Goal: Task Accomplishment & Management: Manage account settings

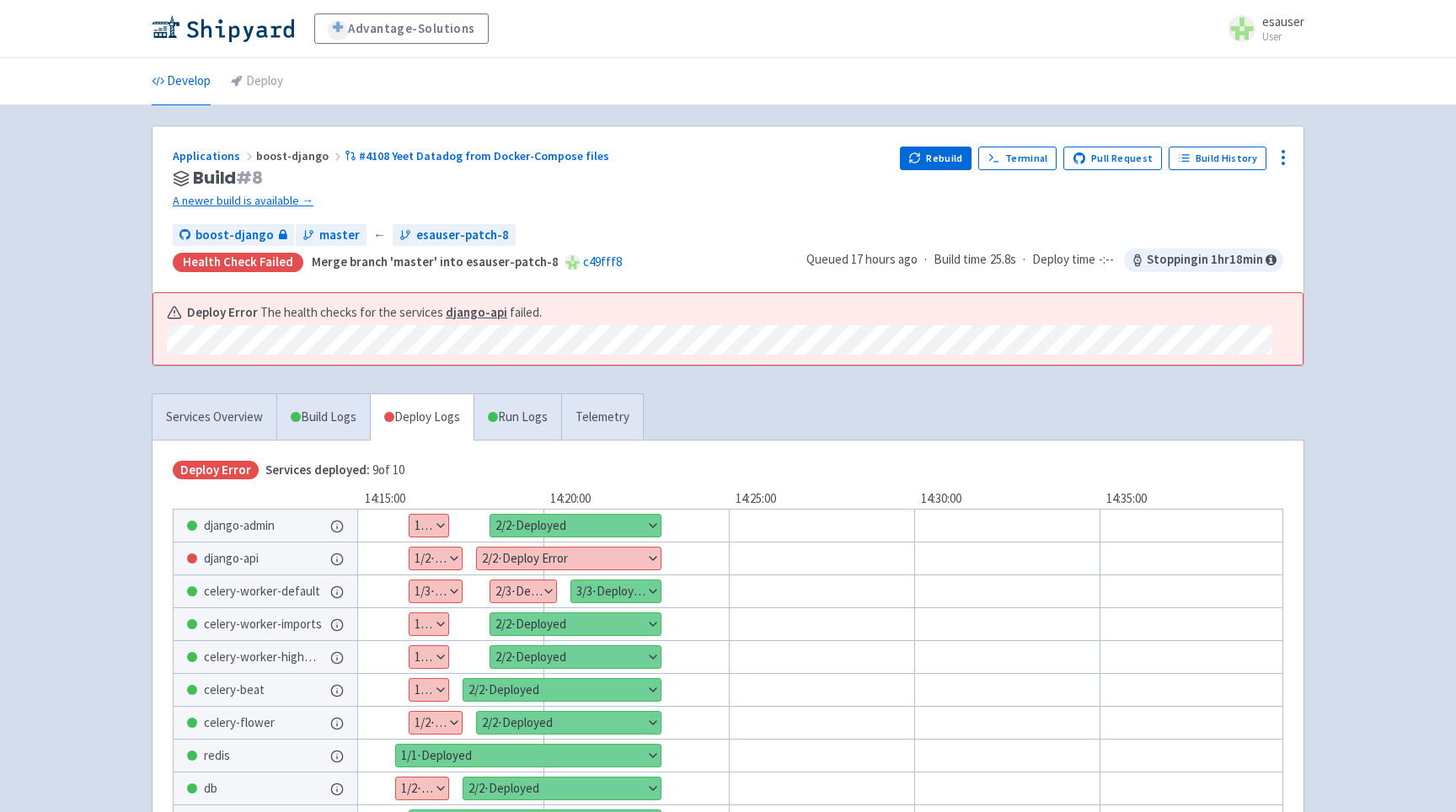
scroll to position [33, 0]
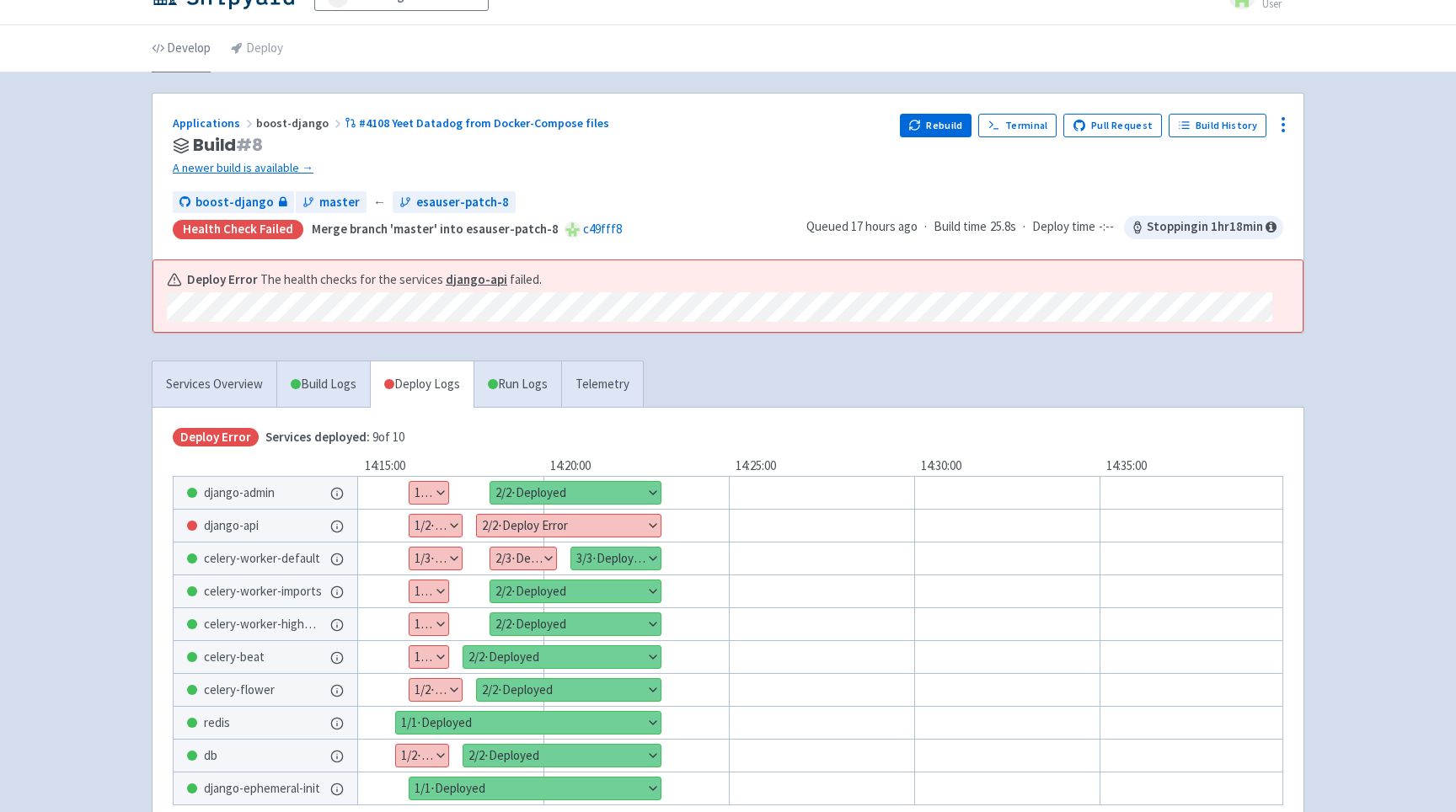
click at [166, 54] on link "Develop" at bounding box center [182, 49] width 59 height 47
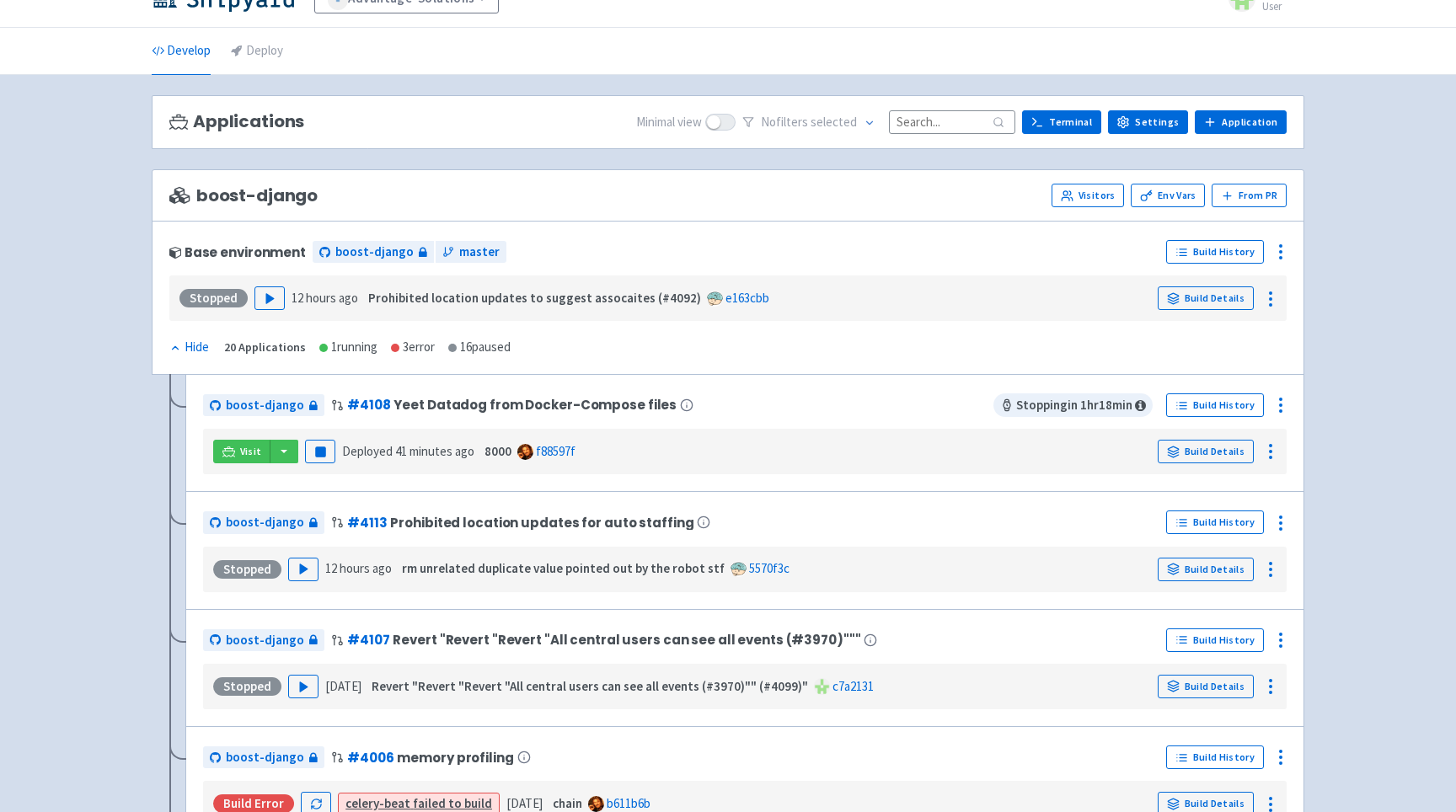
scroll to position [31, 0]
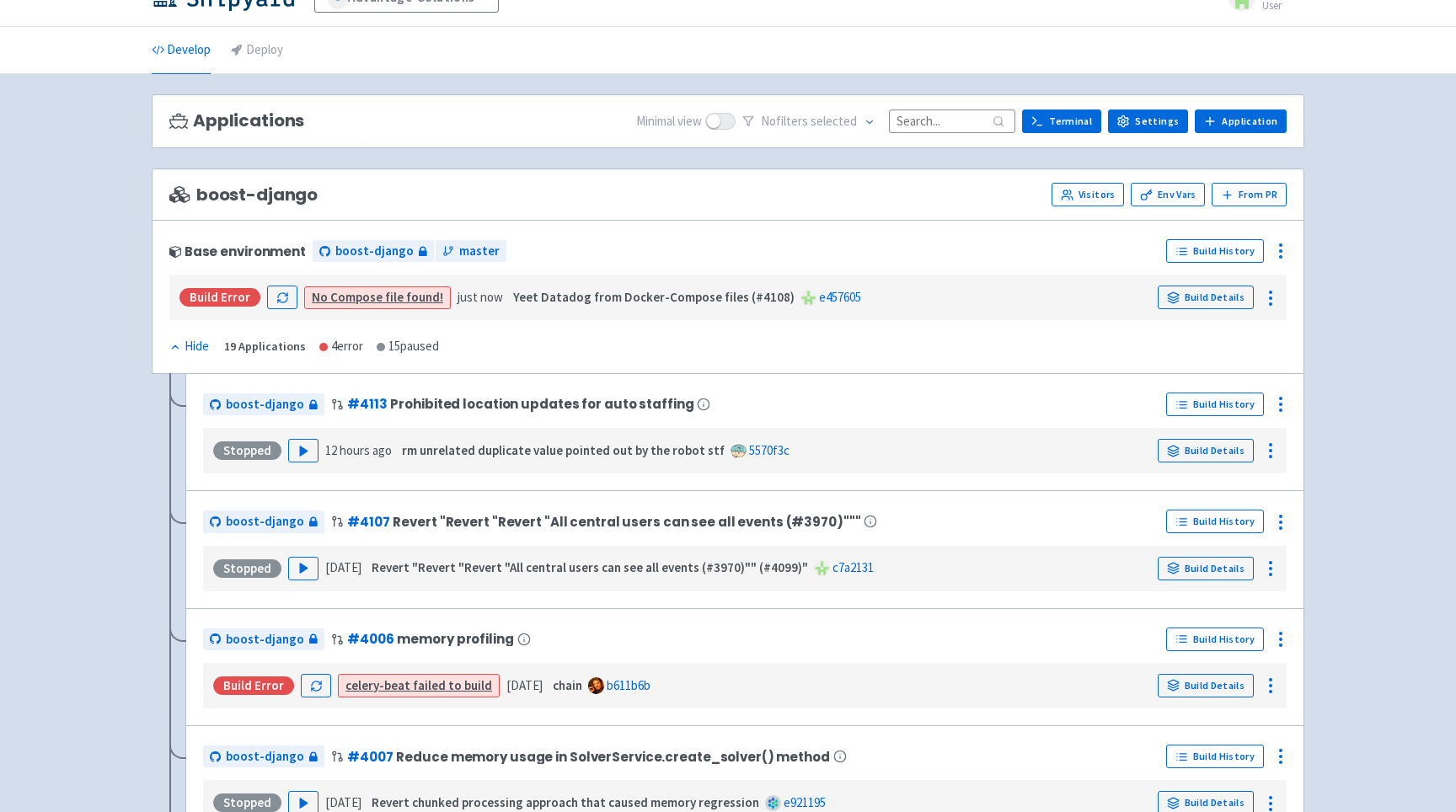
click at [1278, 235] on div "Base environment boost-django master Build History Build Error No Compose file …" at bounding box center [728, 296] width 1153 height 154
click at [1288, 259] on icon at bounding box center [1281, 251] width 20 height 20
click at [1245, 283] on span "Configure" at bounding box center [1214, 290] width 118 height 24
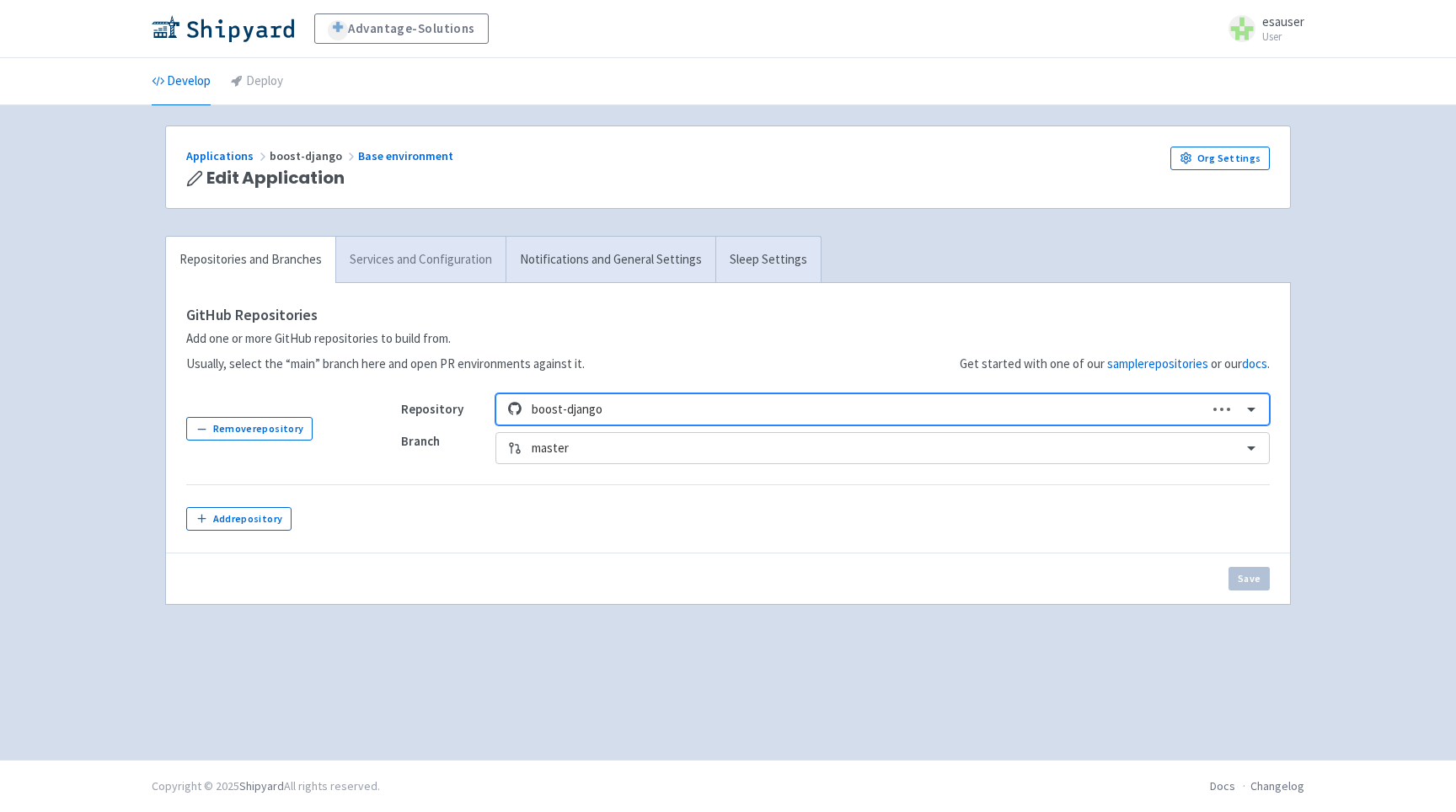
click at [443, 276] on link "Services and Configuration" at bounding box center [421, 259] width 171 height 46
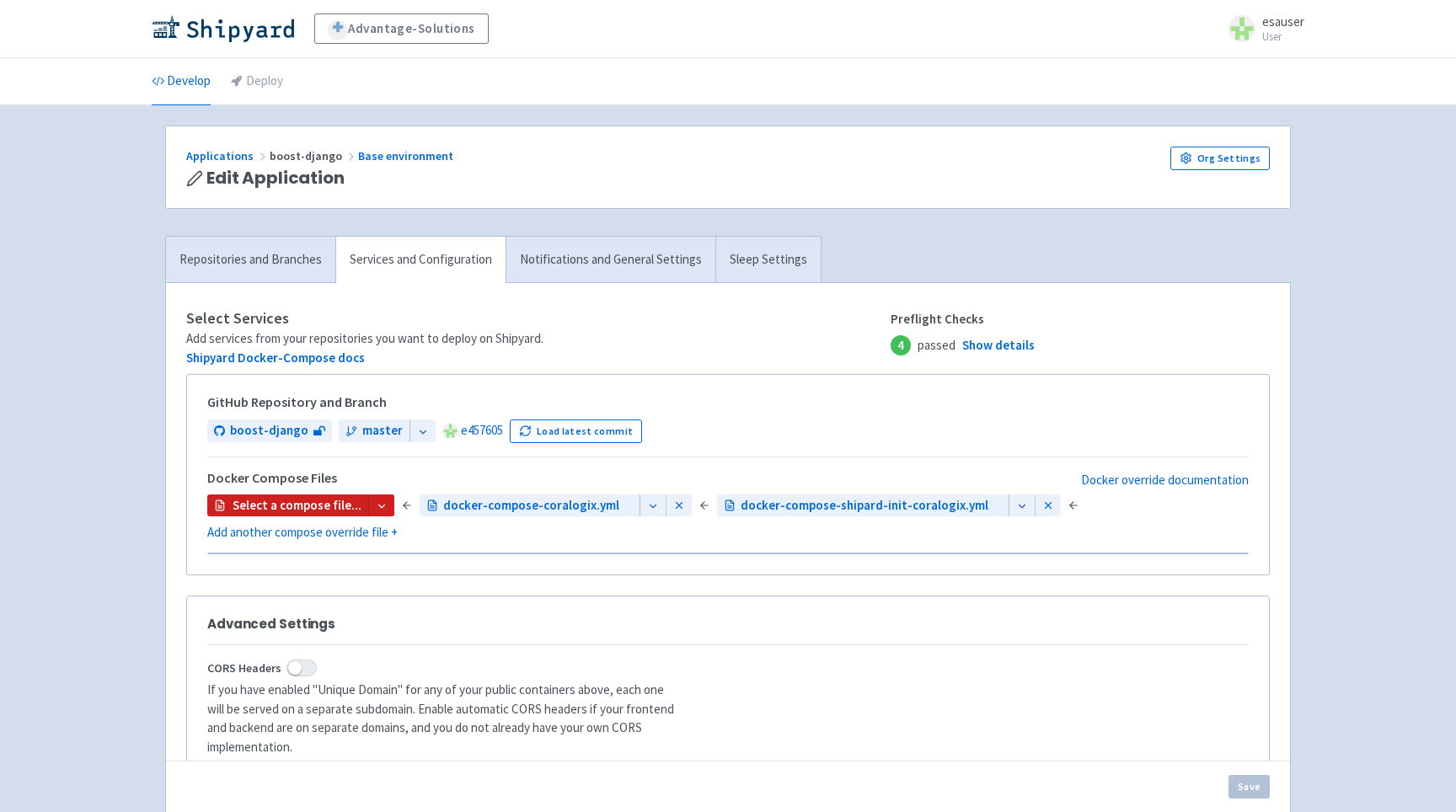
click at [445, 277] on link "Services and Configuration" at bounding box center [421, 259] width 171 height 46
click at [376, 501] on icon at bounding box center [382, 506] width 12 height 12
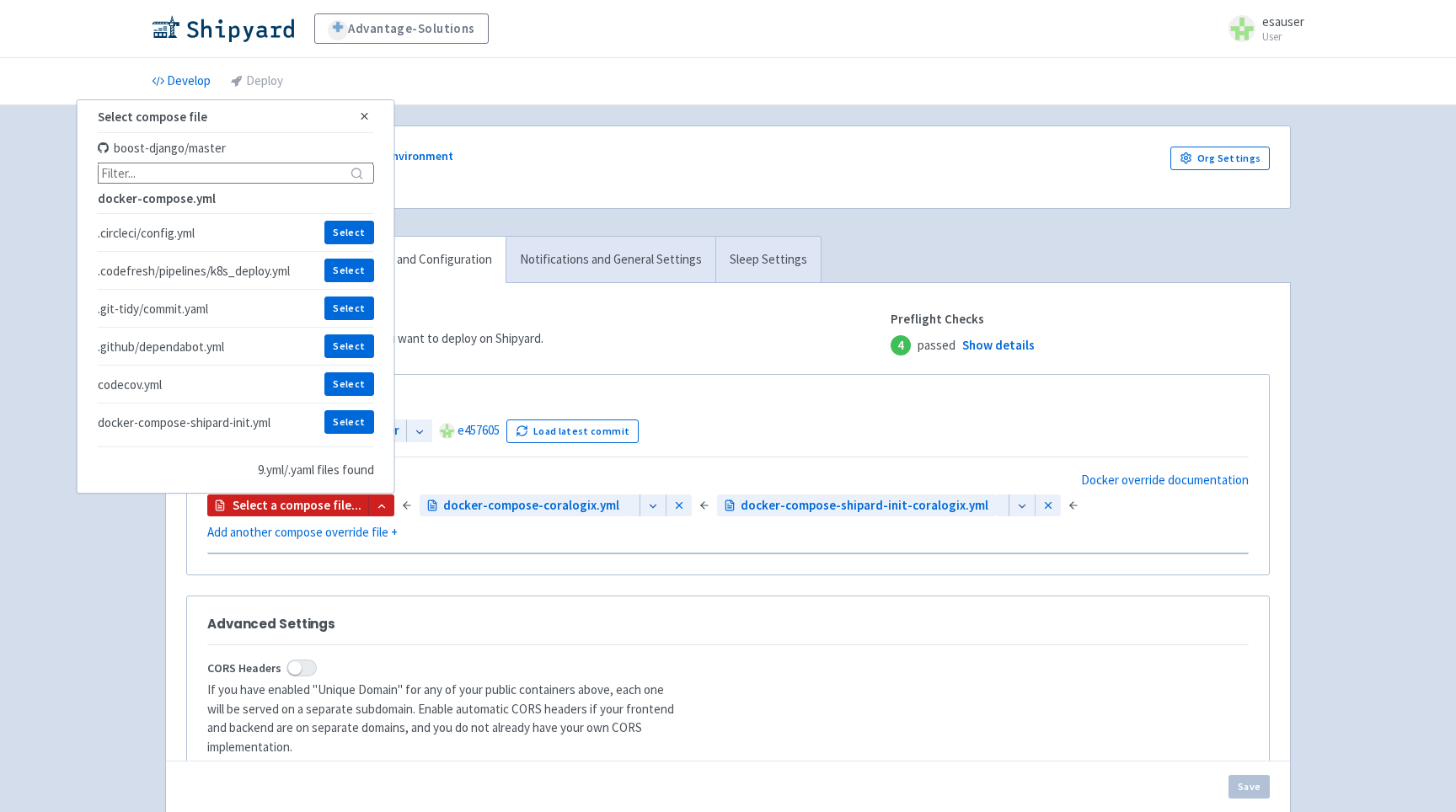
click at [681, 458] on div "GitHub Repository and Branch boost-django master e457605 Load latest commit Doc…" at bounding box center [727, 468] width 1041 height 147
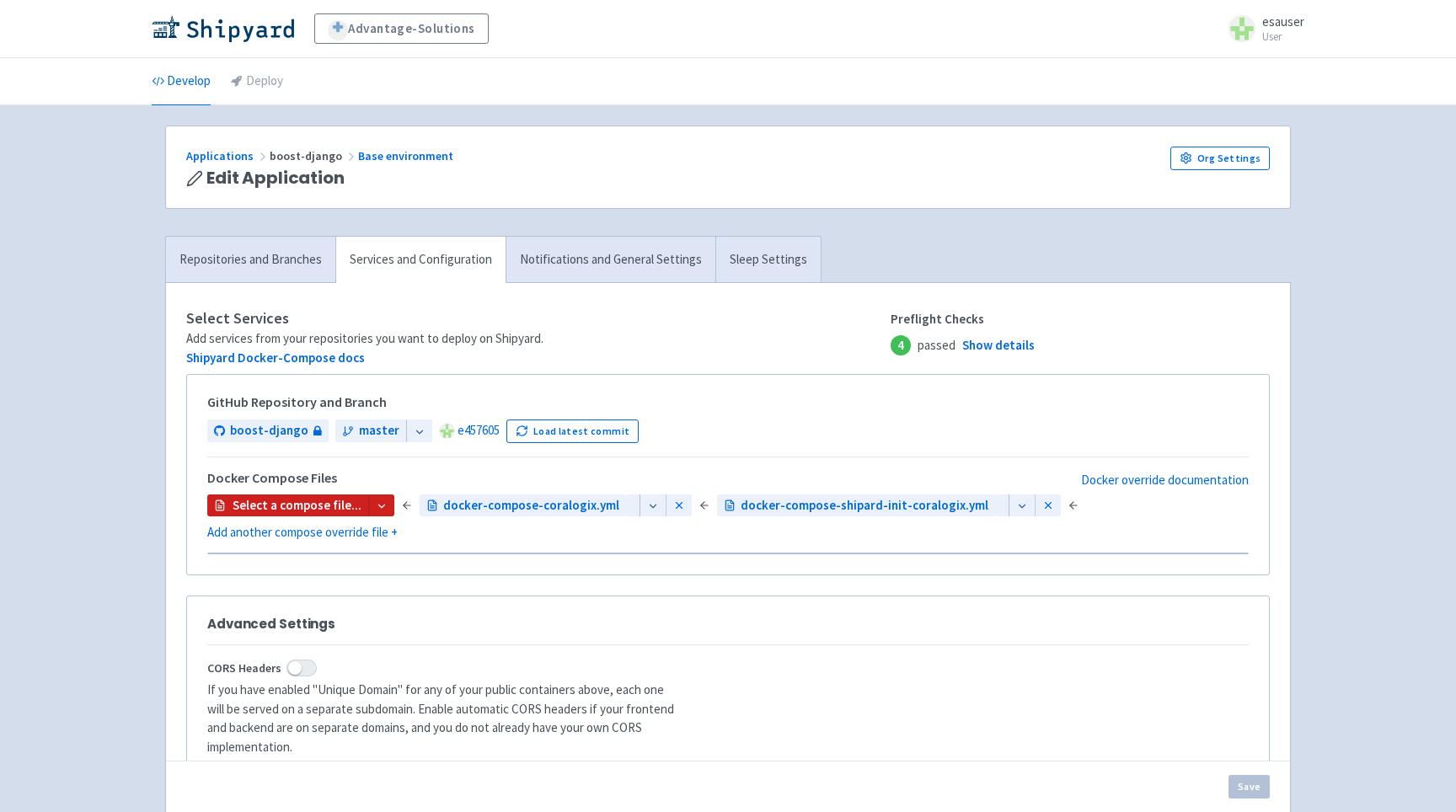
click at [675, 505] on button "Remove" at bounding box center [679, 506] width 25 height 23
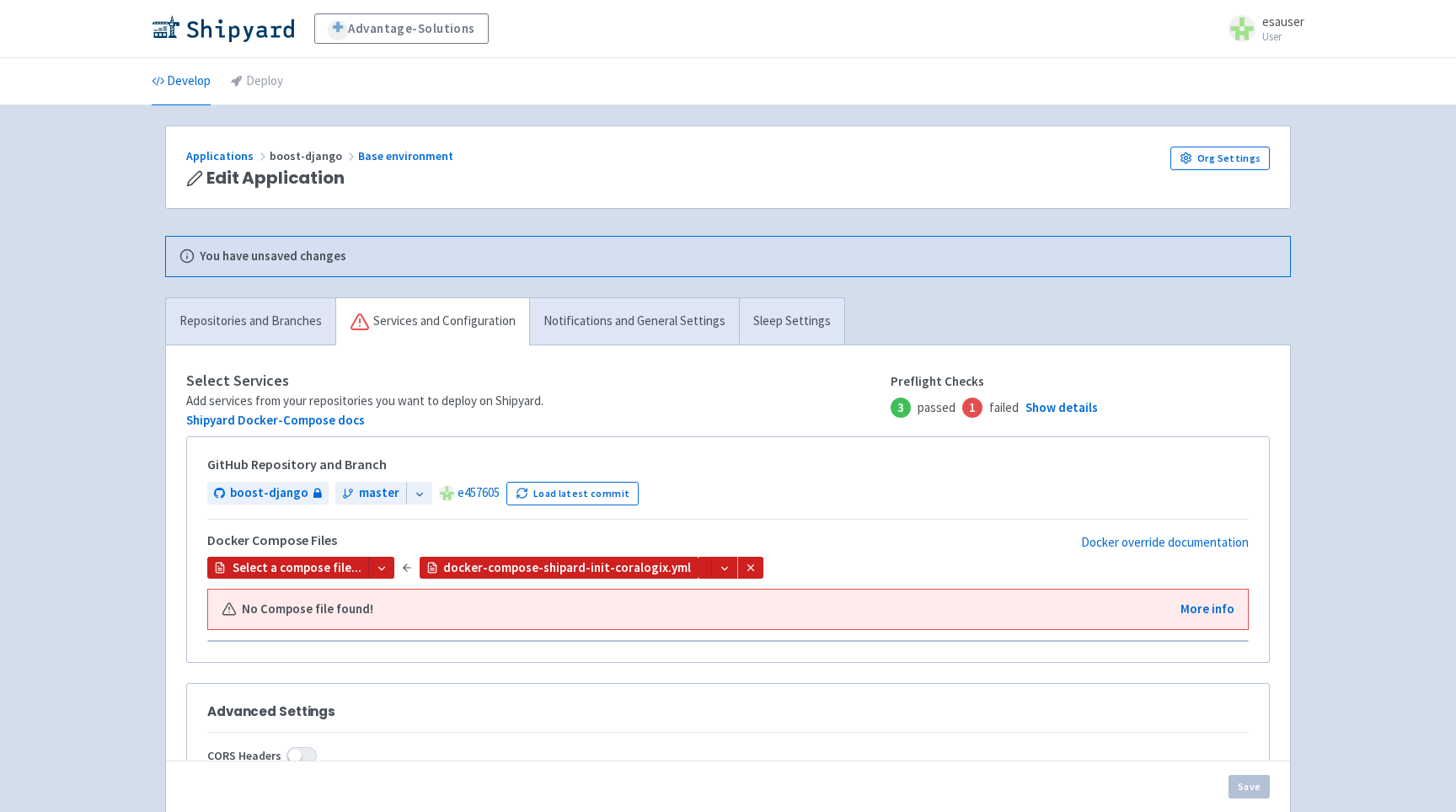
click at [745, 571] on icon at bounding box center [751, 568] width 12 height 12
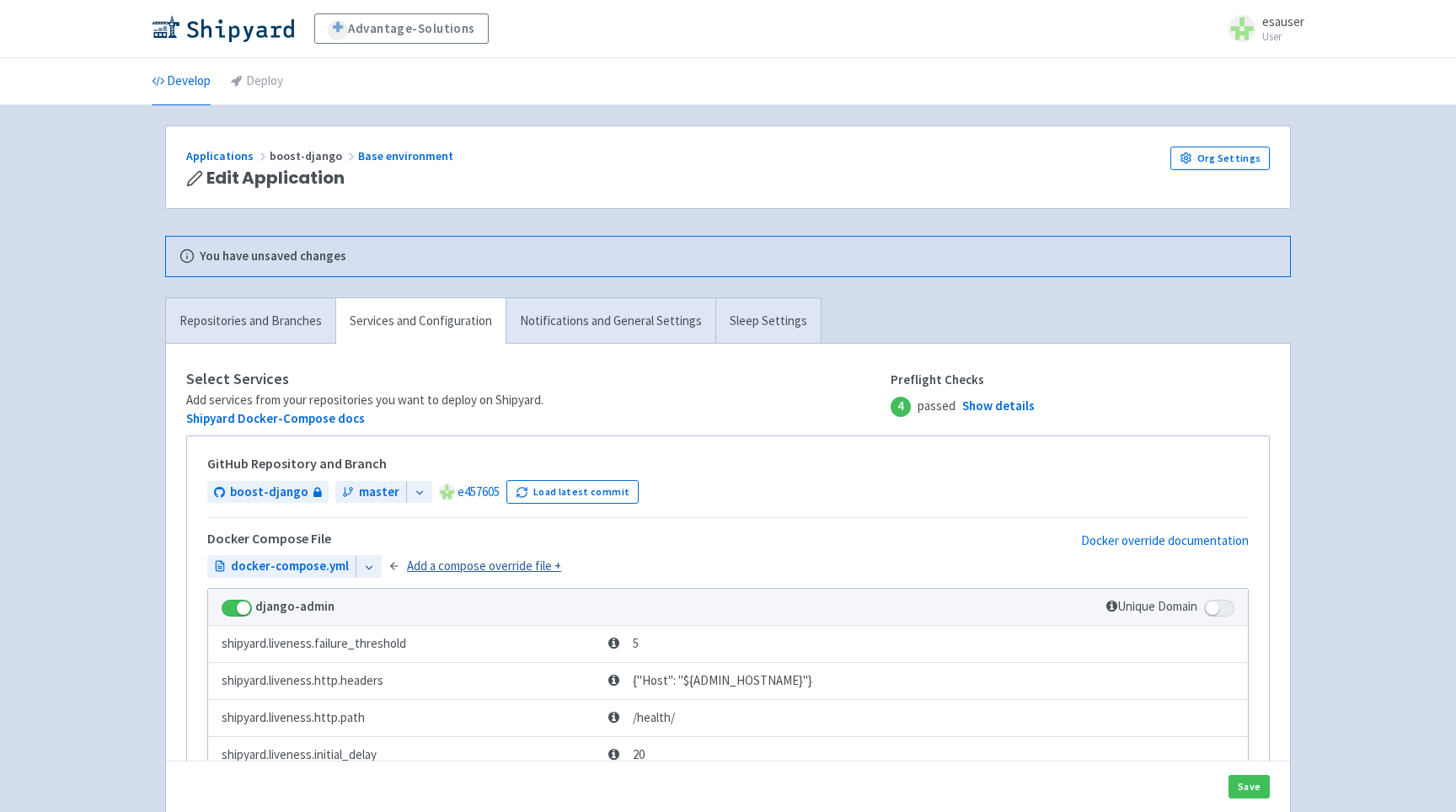
click at [445, 565] on link "Add a compose override file +" at bounding box center [484, 566] width 155 height 19
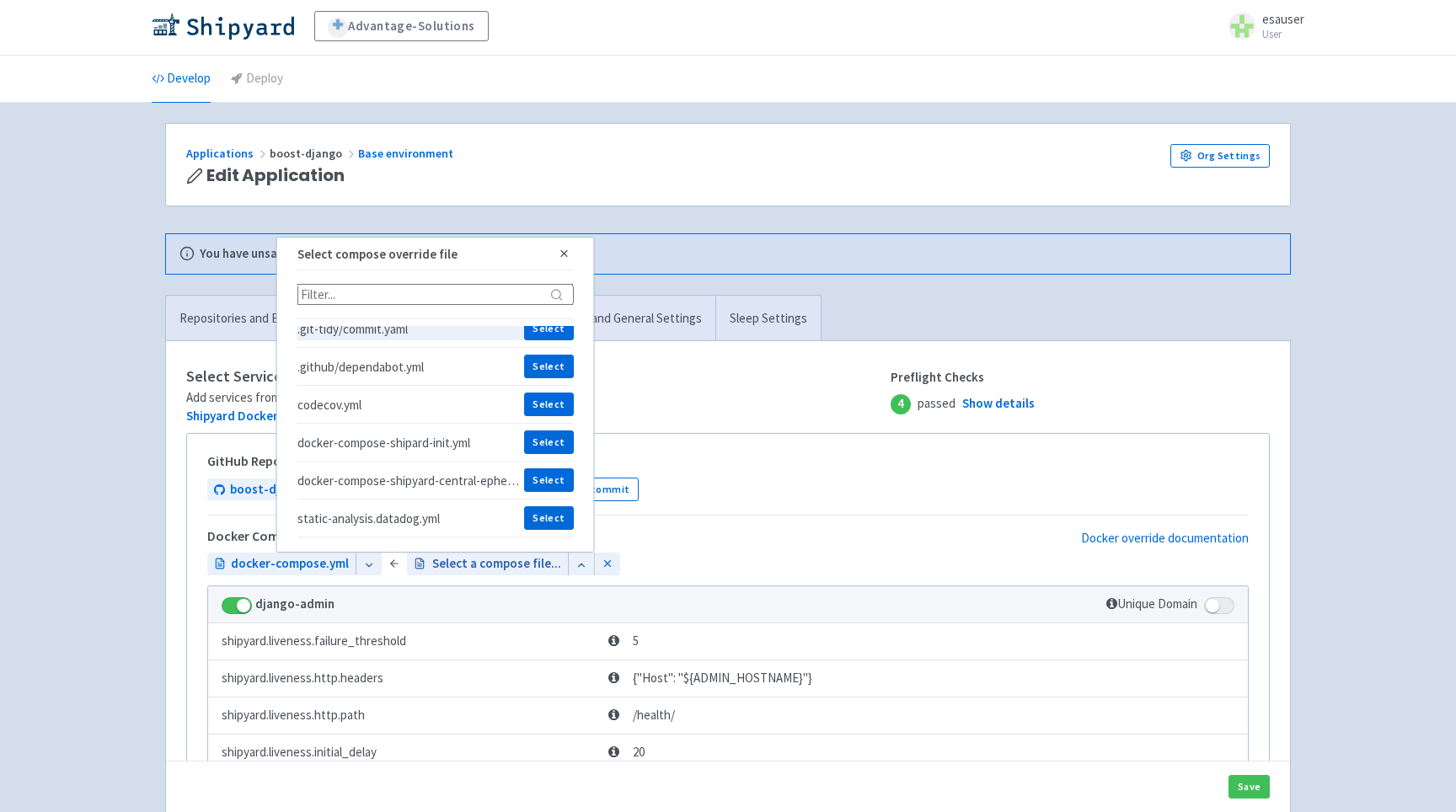
scroll to position [10, 0]
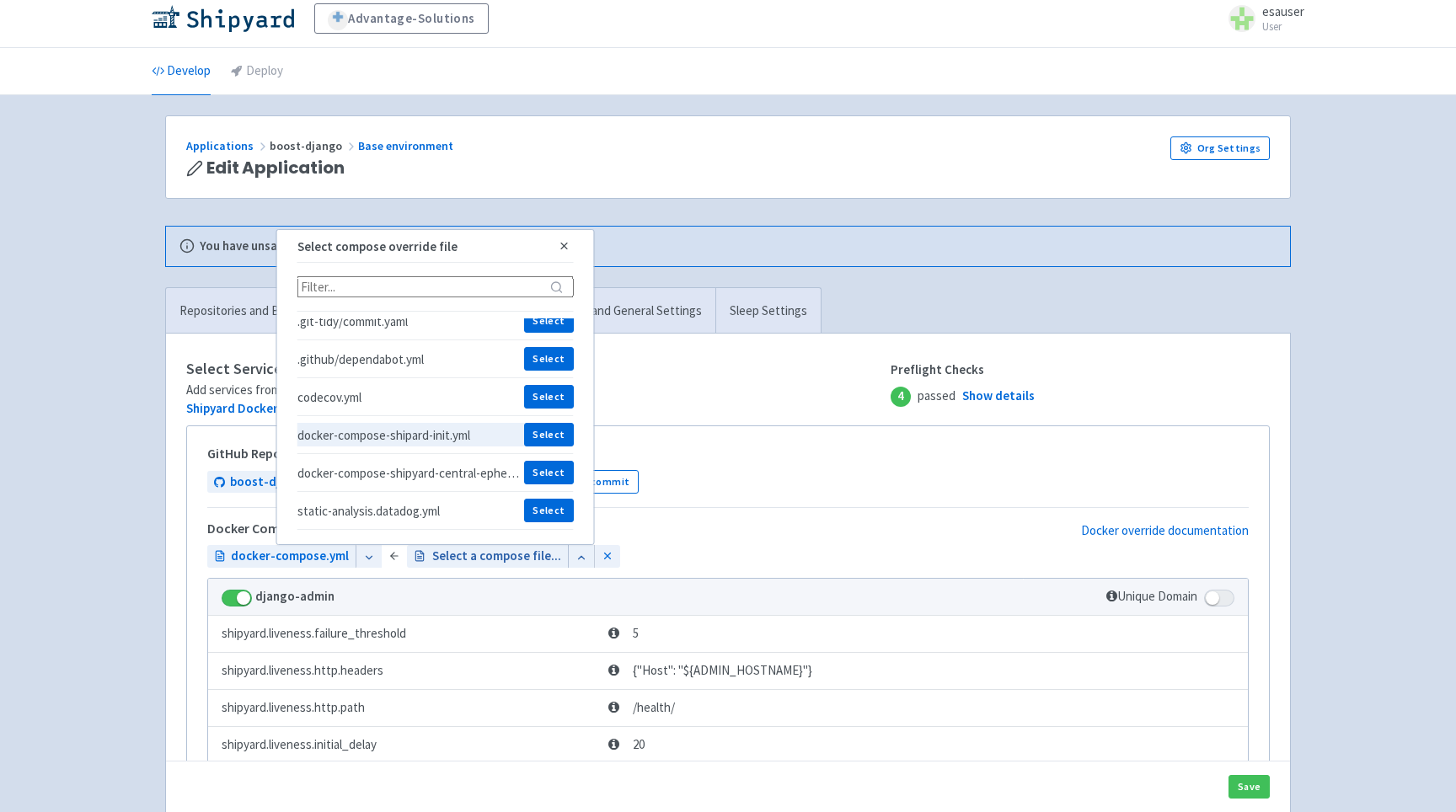
click at [452, 436] on span "docker-compose-shipard-init.yml" at bounding box center [410, 435] width 226 height 16
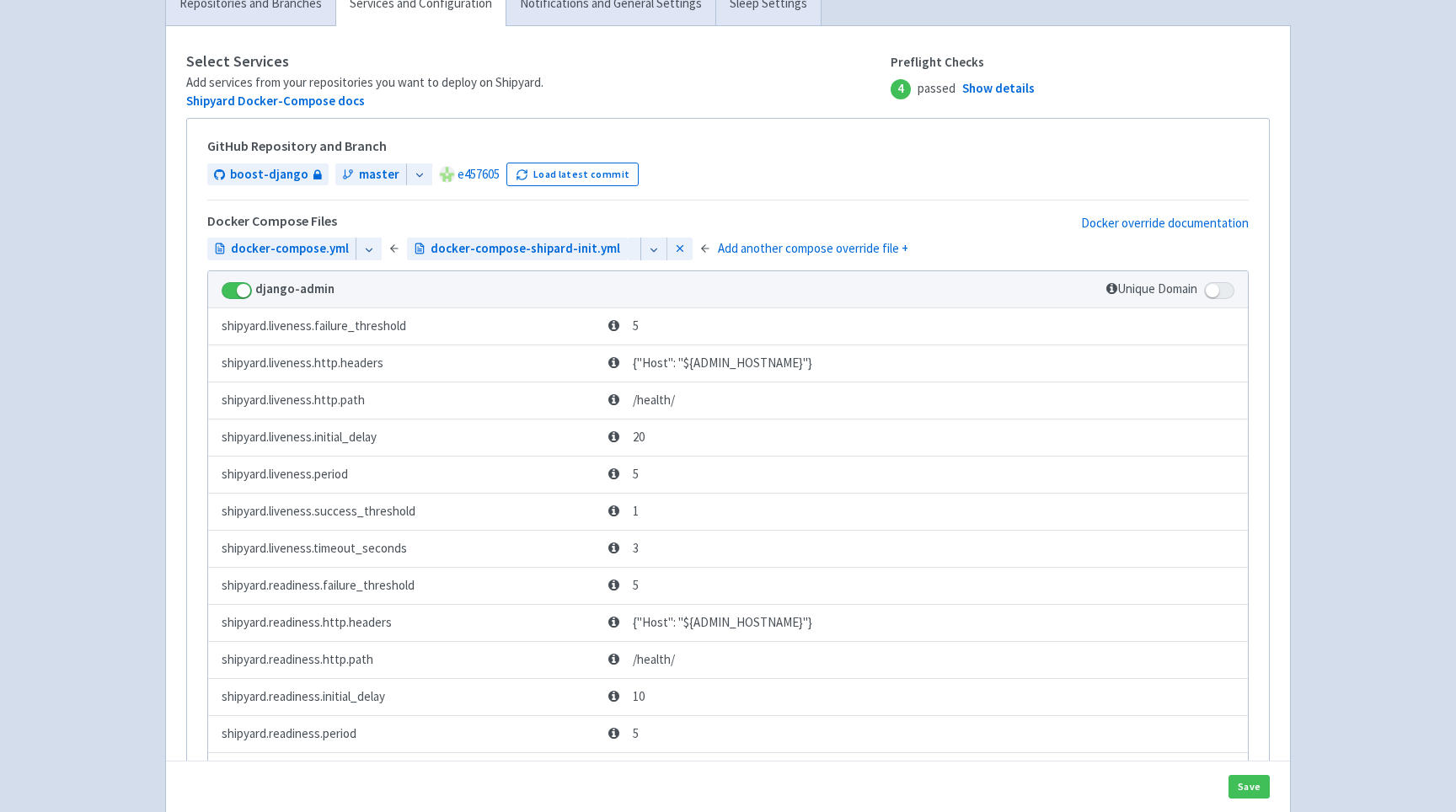
scroll to position [316, 0]
click at [1251, 797] on button "Save" at bounding box center [1249, 787] width 41 height 24
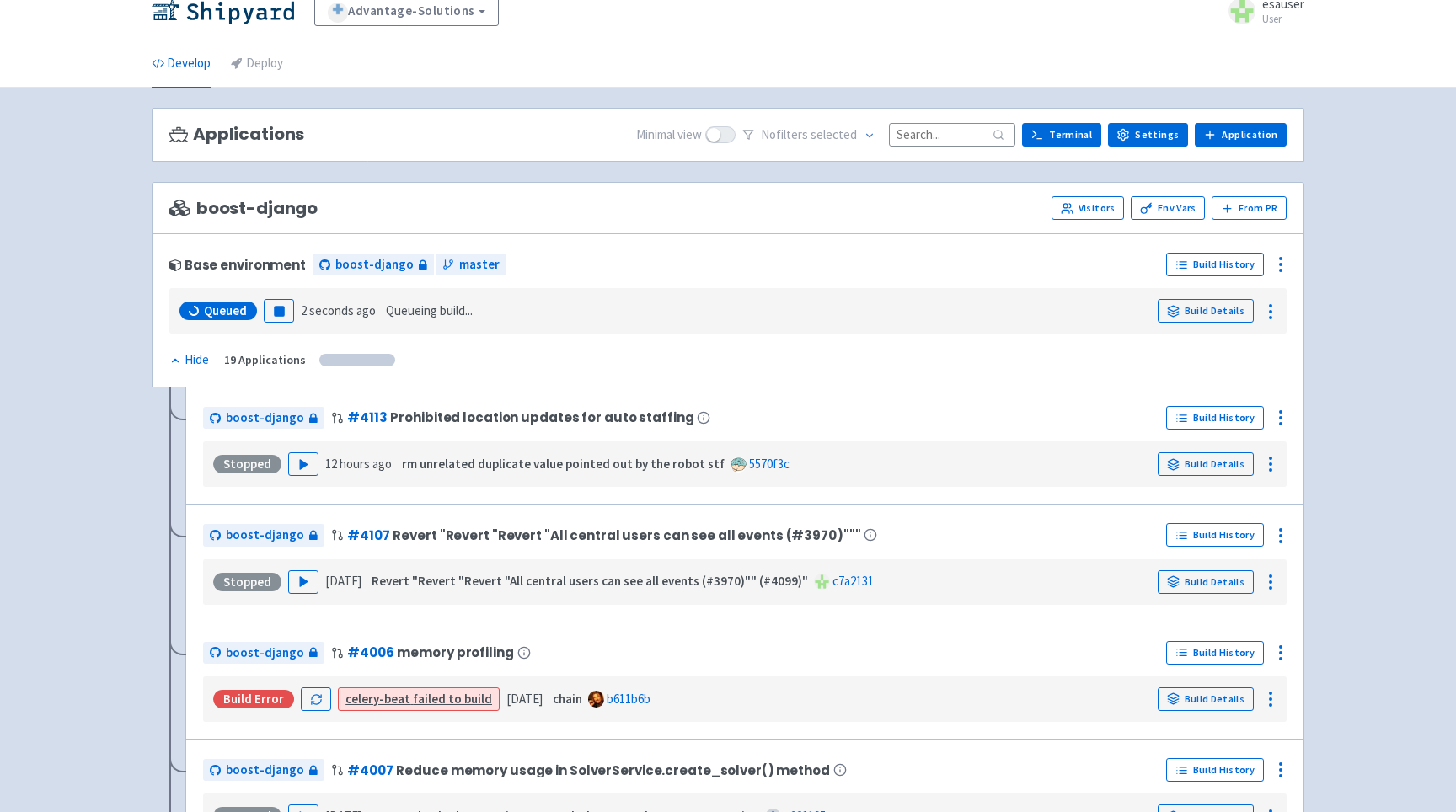
scroll to position [17, 0]
click at [457, 311] on span "Queueing build..." at bounding box center [429, 311] width 87 height 19
click at [414, 314] on span "Queueing build..." at bounding box center [429, 311] width 87 height 19
drag, startPoint x: 414, startPoint y: 314, endPoint x: 471, endPoint y: 313, distance: 57.0
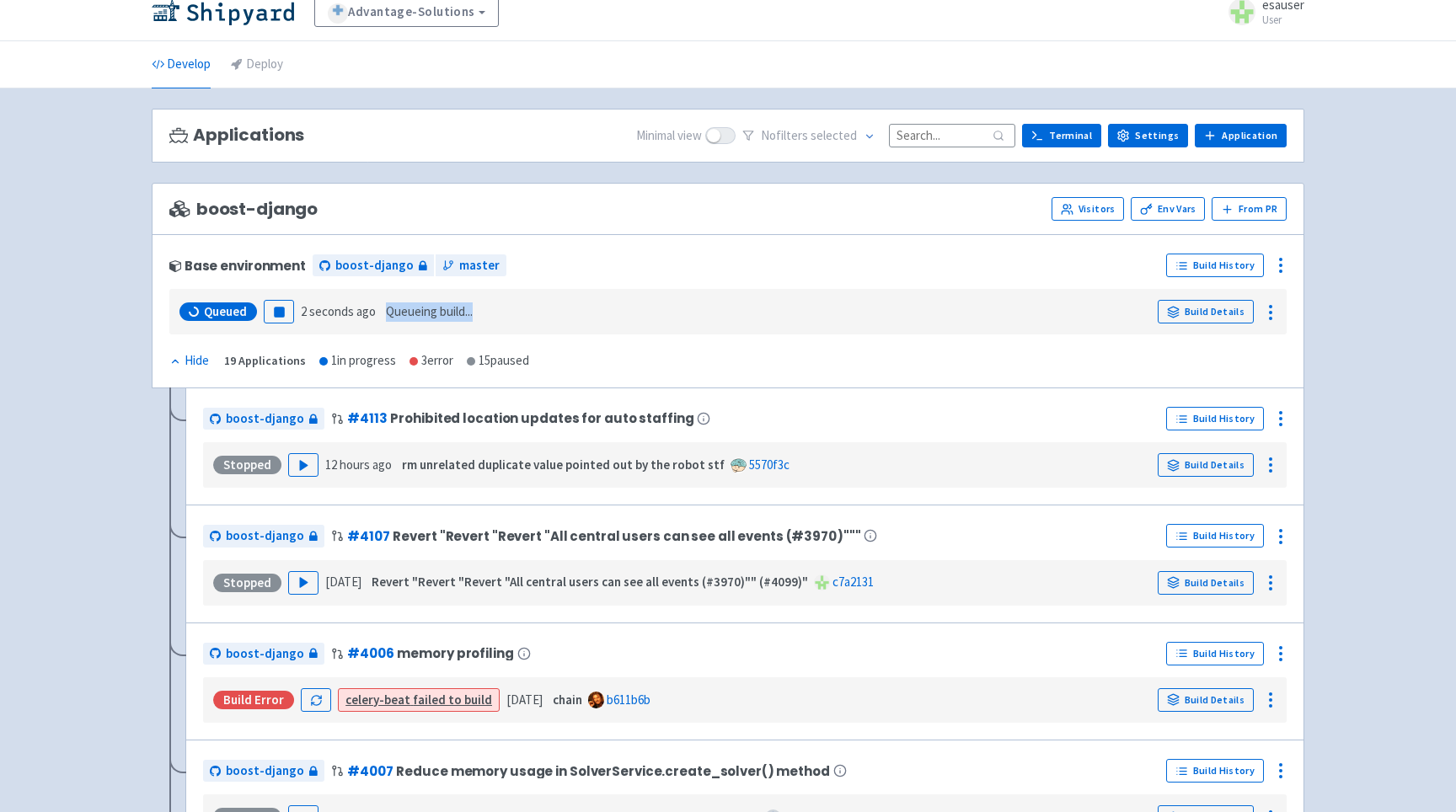
click at [471, 313] on span "Queueing build..." at bounding box center [429, 311] width 87 height 19
drag, startPoint x: 471, startPoint y: 313, endPoint x: 415, endPoint y: 306, distance: 56.4
click at [421, 306] on div "Yeet Datadog from Docker-Compose files (#4108) e457605" at bounding box center [596, 311] width 351 height 19
click at [438, 306] on strong "Yeet Datadog from Docker-Compose files (#4108)" at bounding box center [564, 311] width 281 height 16
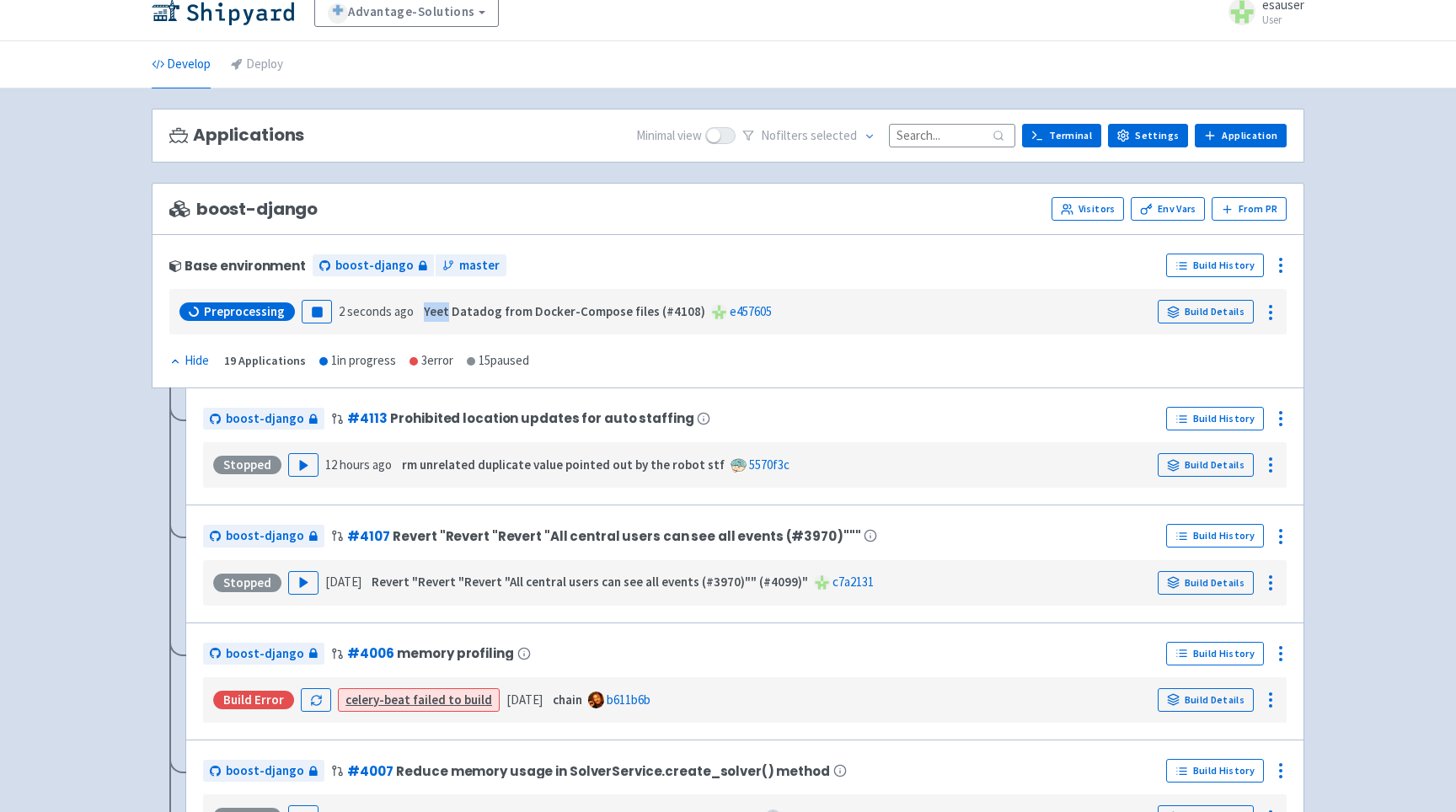
click at [438, 306] on strong "Yeet Datadog from Docker-Compose files (#4108)" at bounding box center [564, 311] width 281 height 16
click at [818, 311] on div "Preprocessing Pause 2 seconds ago Yeet Datadog from Docker-Compose files (#4108…" at bounding box center [728, 311] width 1104 height 32
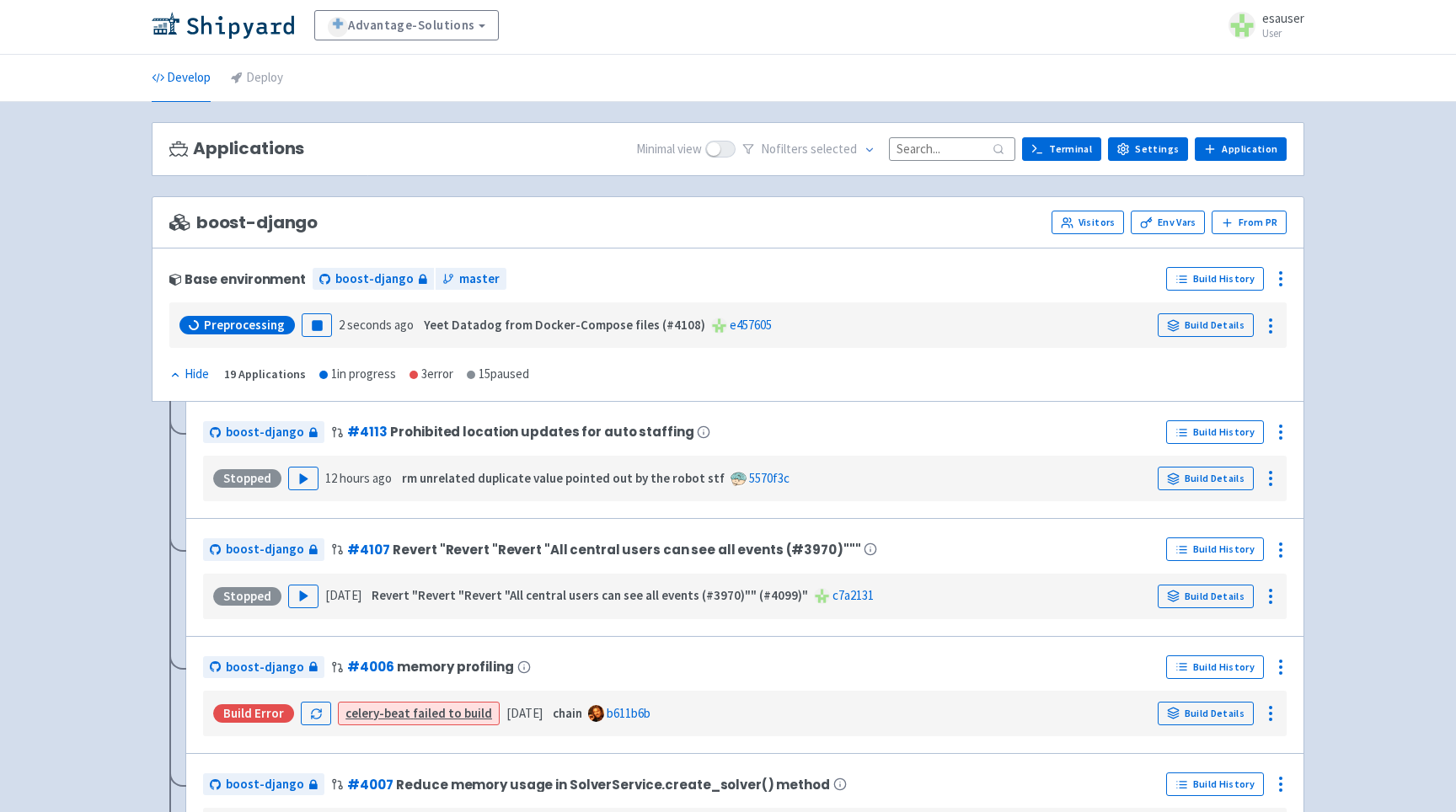
scroll to position [0, 0]
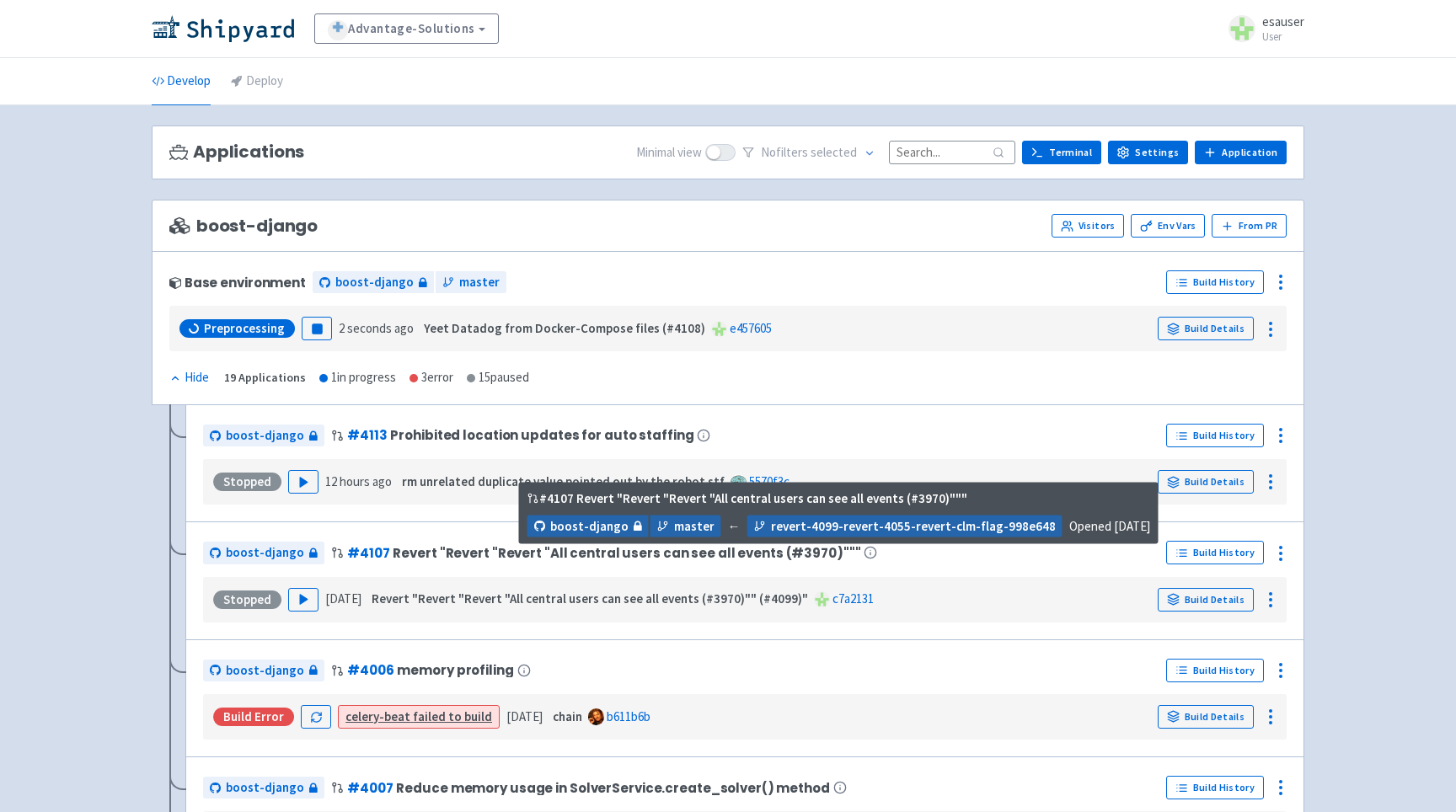
click at [381, 554] on span "# 4107 Revert "Revert "Revert "All central users can see all events (#3970)"""" at bounding box center [604, 553] width 546 height 20
click at [393, 554] on span "Revert "Revert "Revert "All central users can see all events (#3970)"""" at bounding box center [627, 553] width 468 height 14
drag, startPoint x: 388, startPoint y: 554, endPoint x: 816, endPoint y: 558, distance: 428.0
click at [816, 558] on span "Revert "Revert "Revert "All central users can see all events (#3970)"""" at bounding box center [627, 553] width 468 height 14
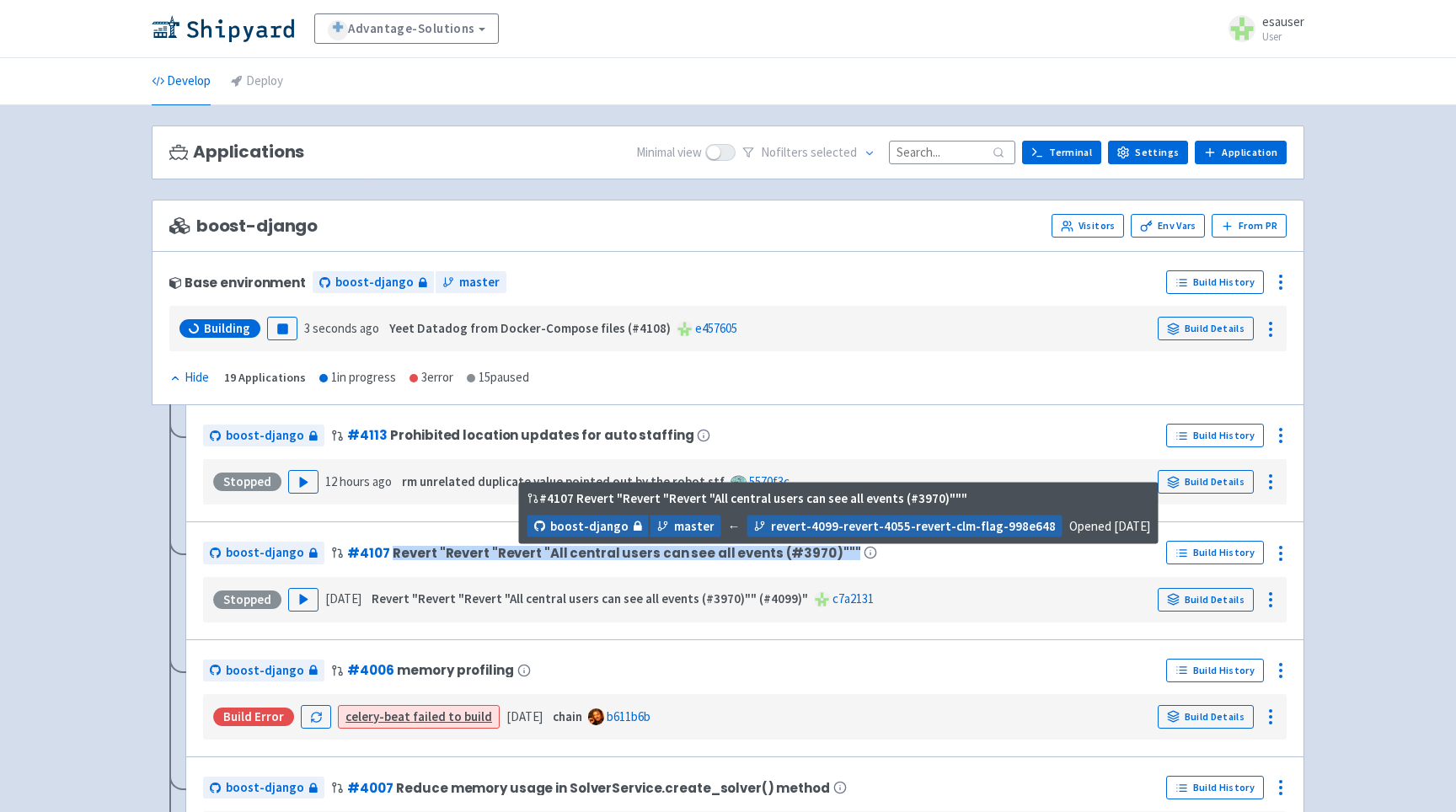
drag, startPoint x: 816, startPoint y: 558, endPoint x: 395, endPoint y: 555, distance: 421.0
click at [395, 555] on span "Revert "Revert "Revert "All central users can see all events (#3970)"""" at bounding box center [627, 553] width 468 height 14
drag, startPoint x: 395, startPoint y: 555, endPoint x: 819, endPoint y: 554, distance: 424.0
click at [819, 554] on span "Revert "Revert "Revert "All central users can see all events (#3970)"""" at bounding box center [627, 553] width 468 height 14
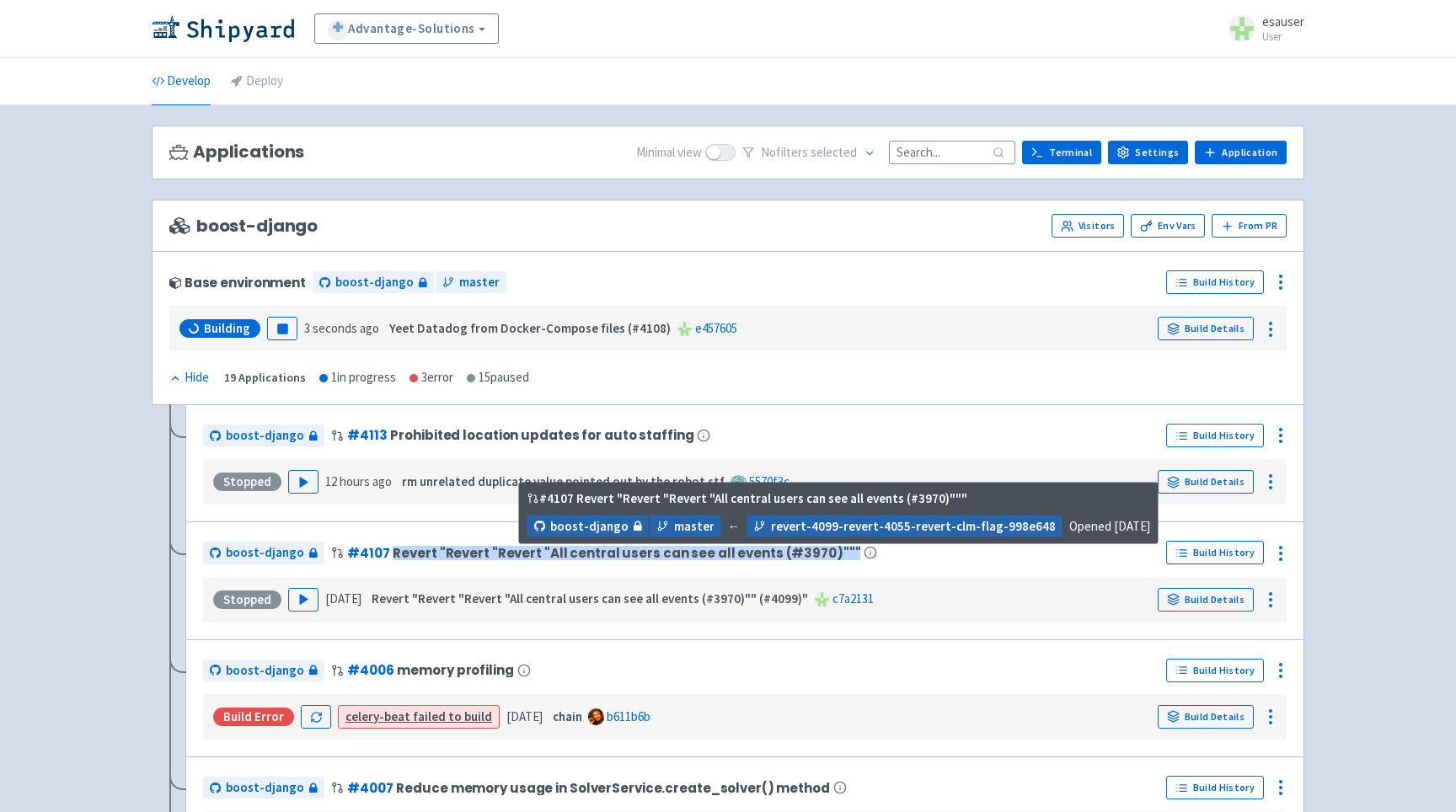
click at [813, 554] on span "Revert "Revert "Revert "All central users can see all events (#3970)"""" at bounding box center [627, 553] width 468 height 14
